Goal: Register for event/course

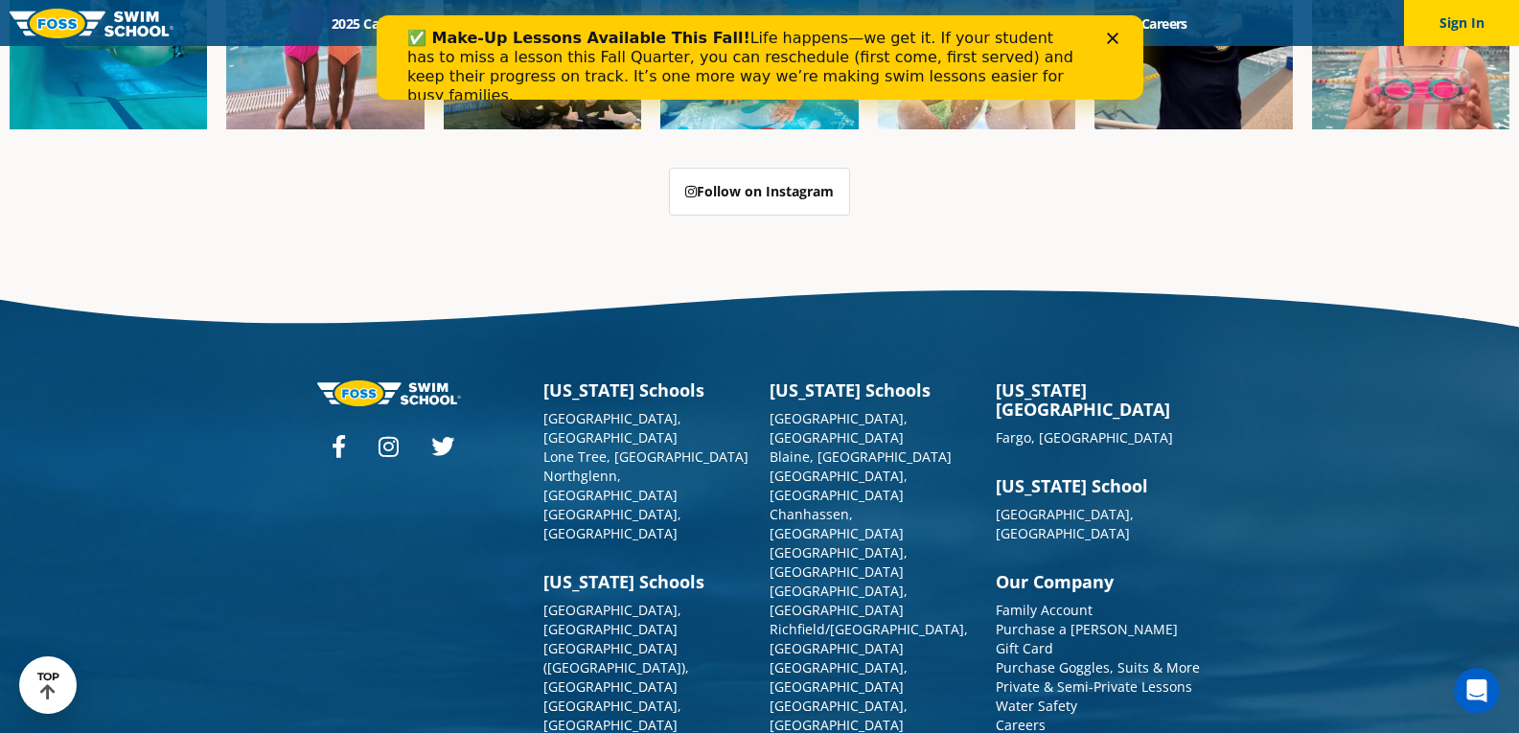
scroll to position [4883, 0]
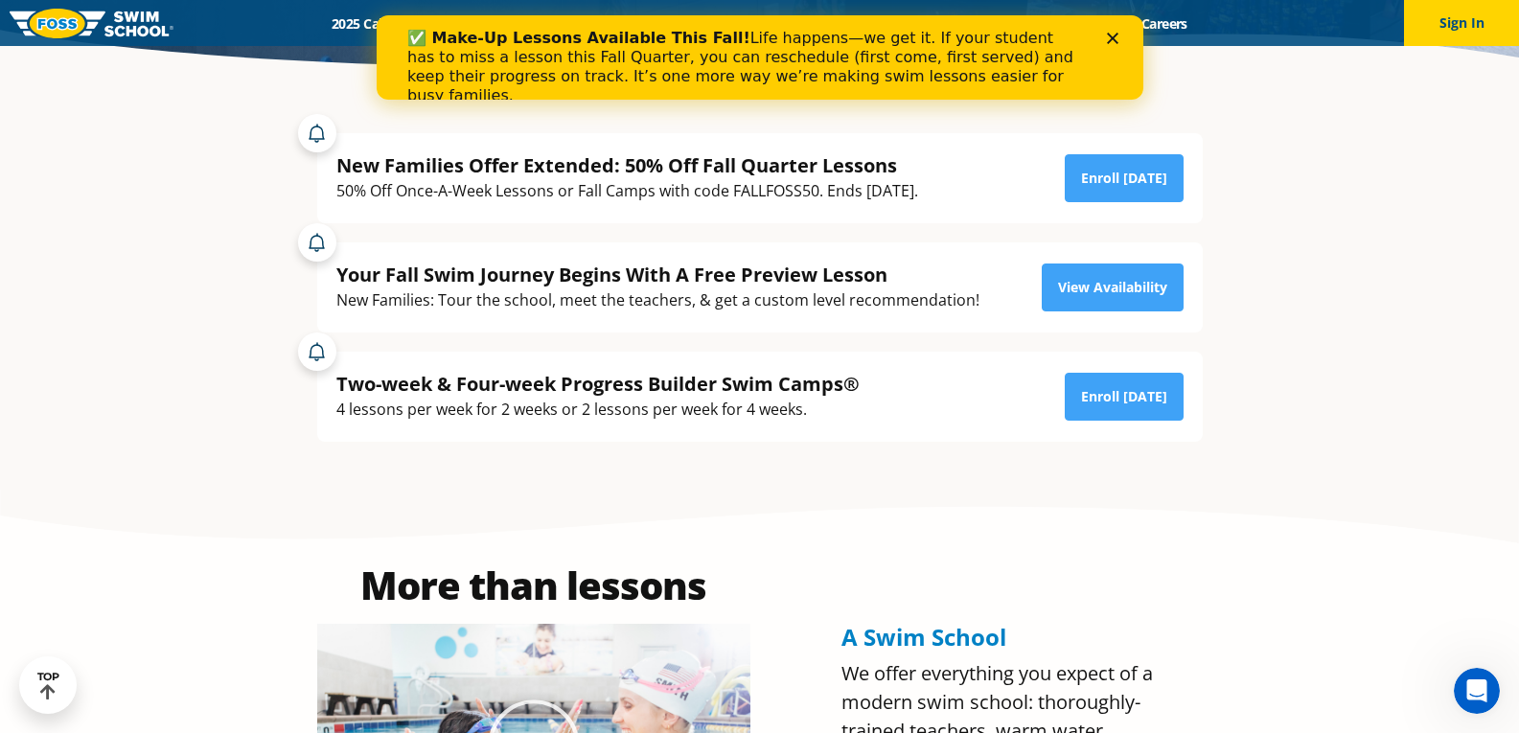
scroll to position [383, 0]
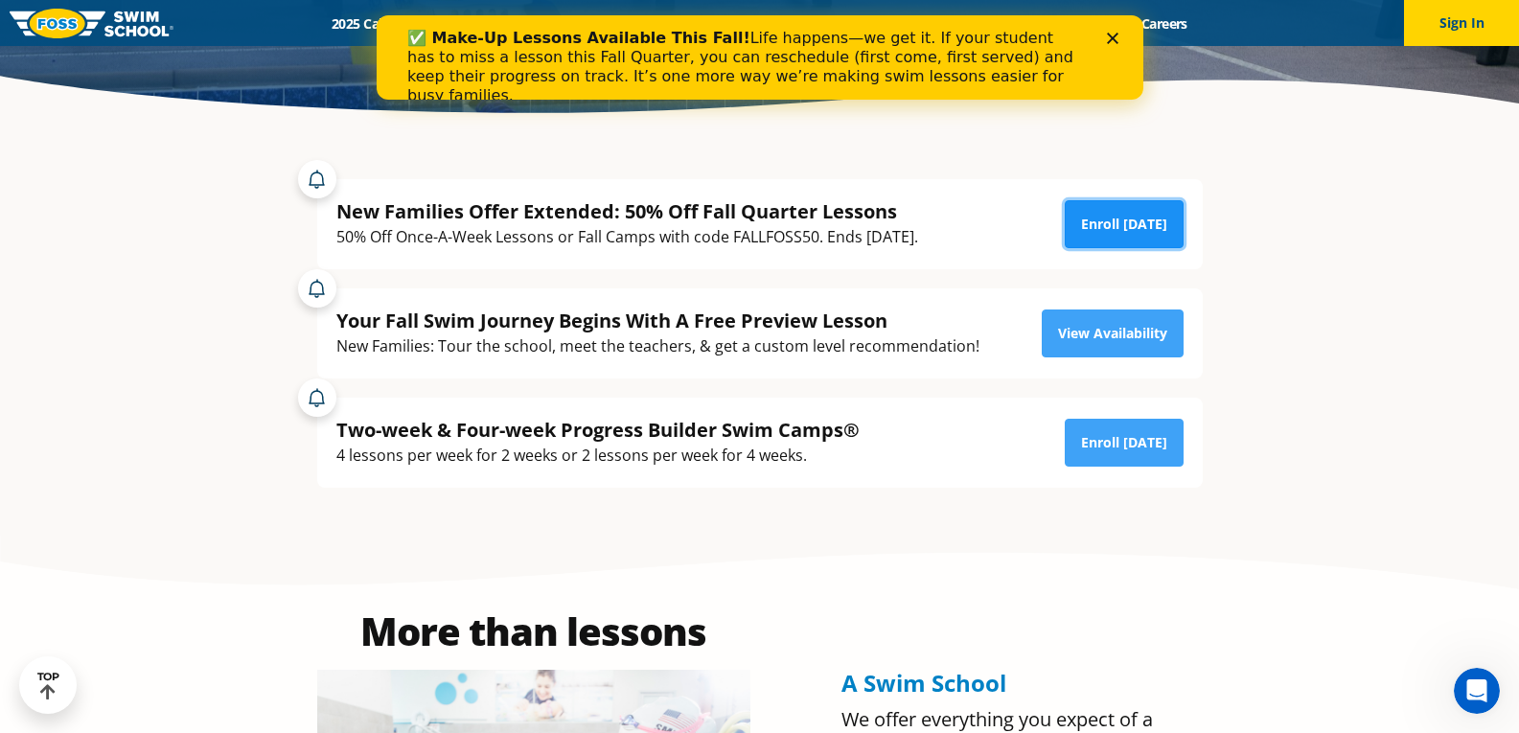
click at [1091, 229] on link "Enroll [DATE]" at bounding box center [1124, 224] width 119 height 48
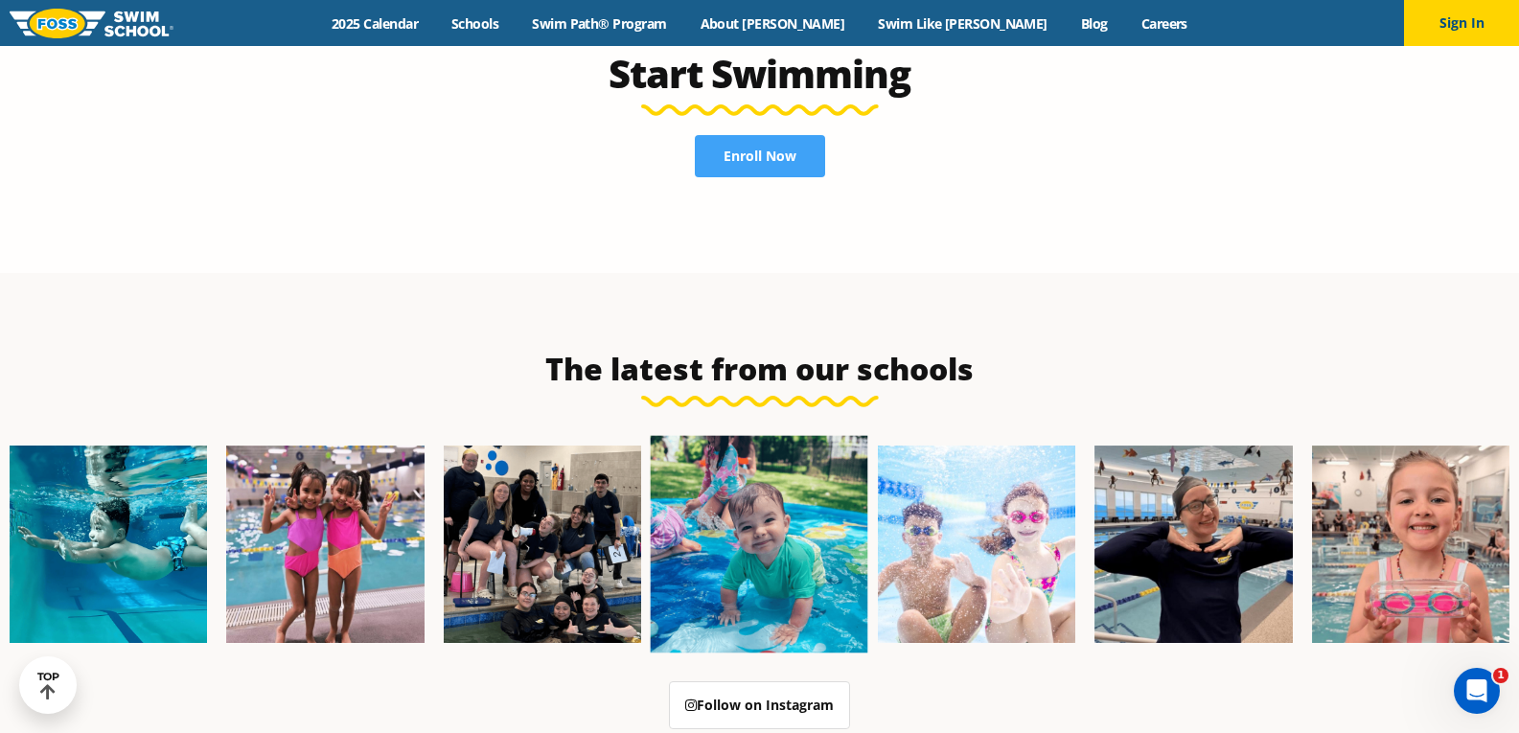
scroll to position [4121, 0]
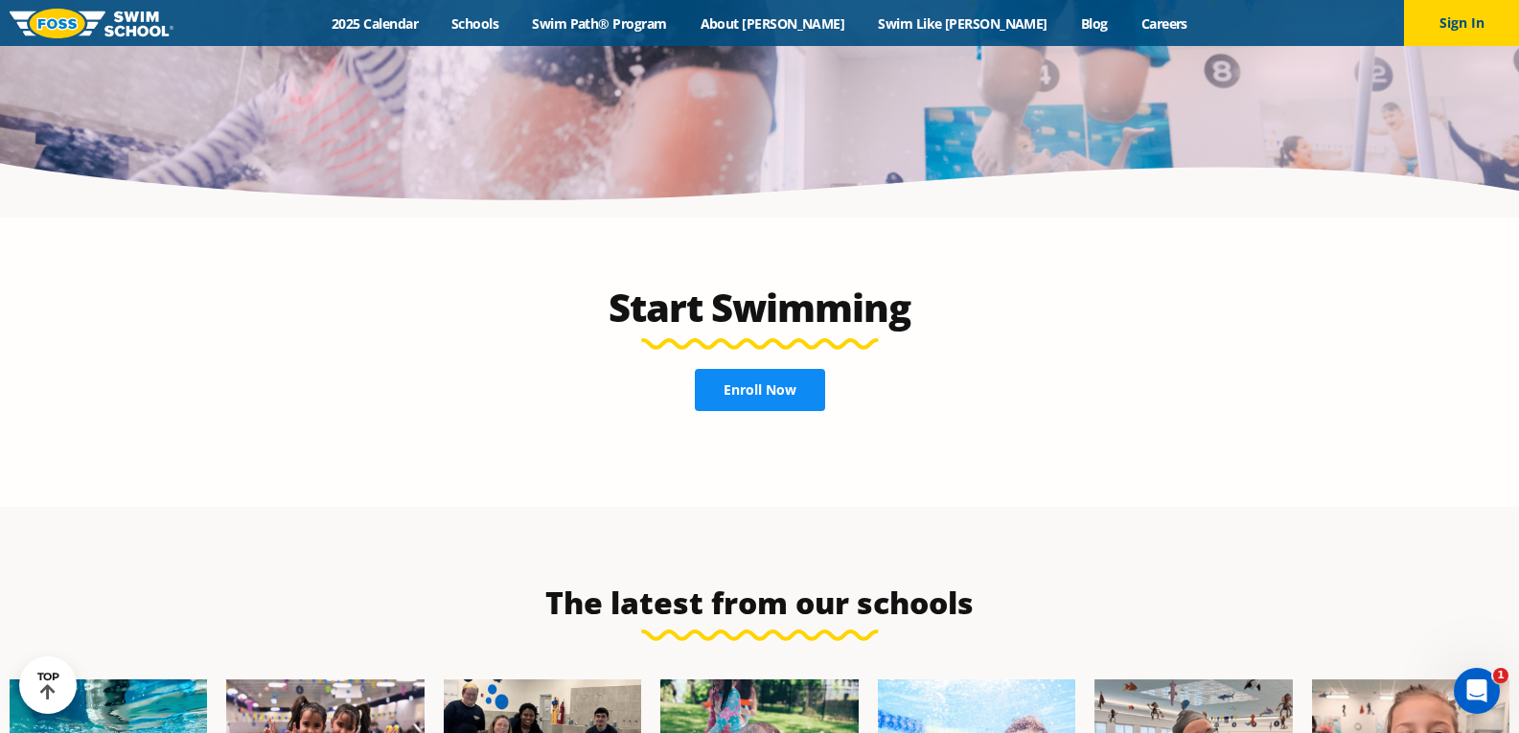
click at [761, 383] on span "Enroll Now" at bounding box center [760, 389] width 73 height 13
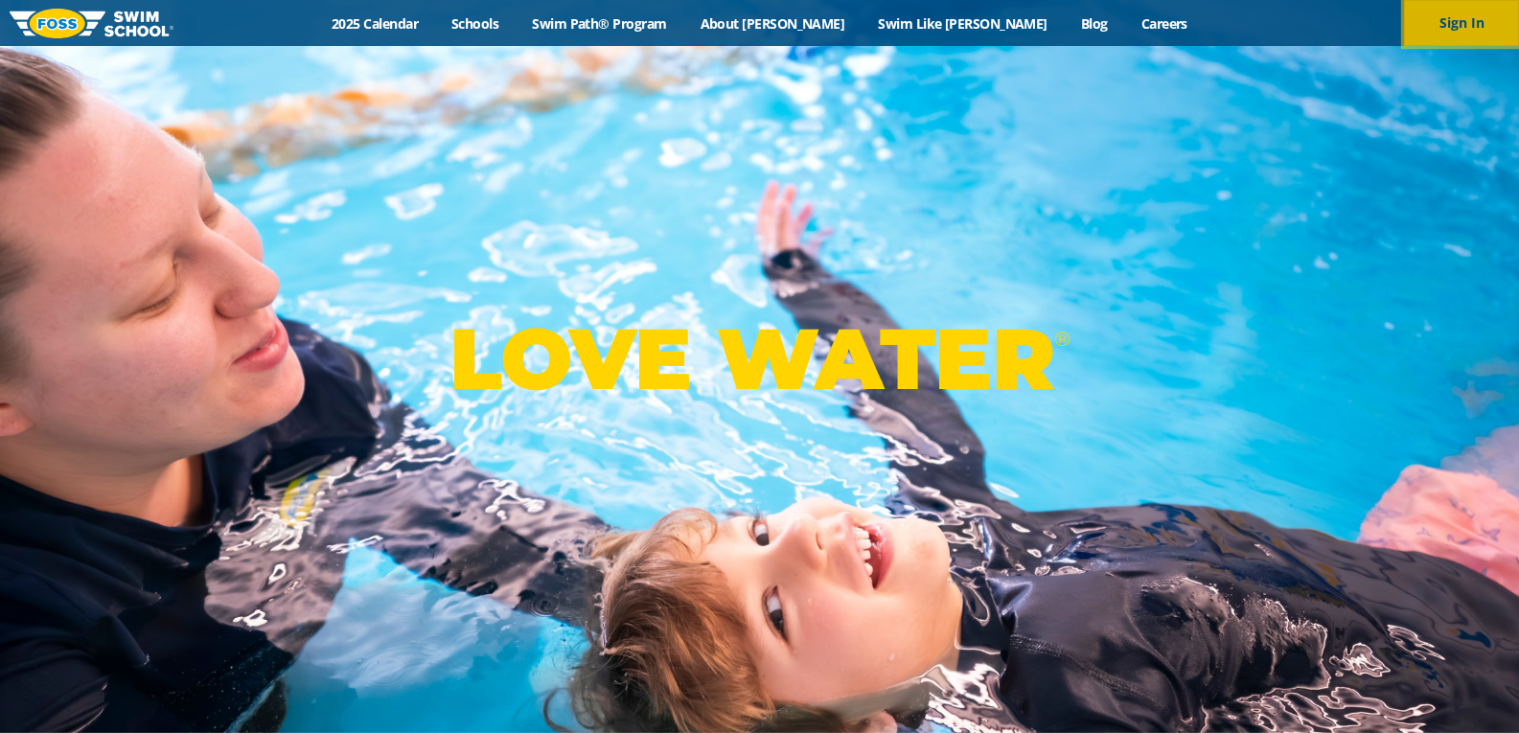
click at [1455, 21] on button "Sign In" at bounding box center [1461, 23] width 115 height 46
